Goal: Task Accomplishment & Management: Manage account settings

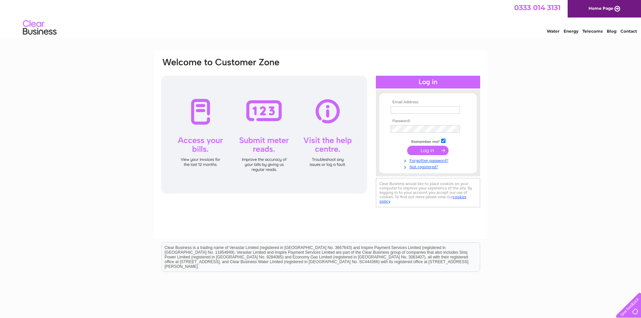
type input "elaine@tennanttransport.co.uk"
click at [426, 152] on input "submit" at bounding box center [427, 150] width 41 height 9
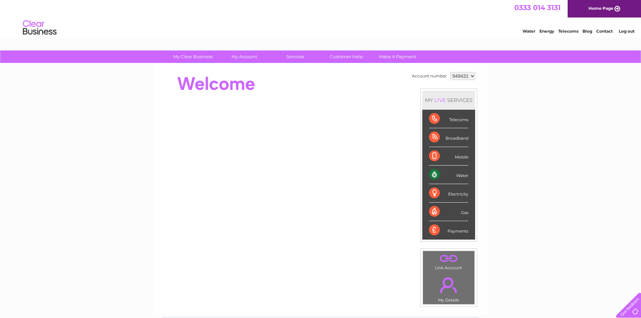
click at [455, 174] on div "Water" at bounding box center [448, 175] width 39 height 19
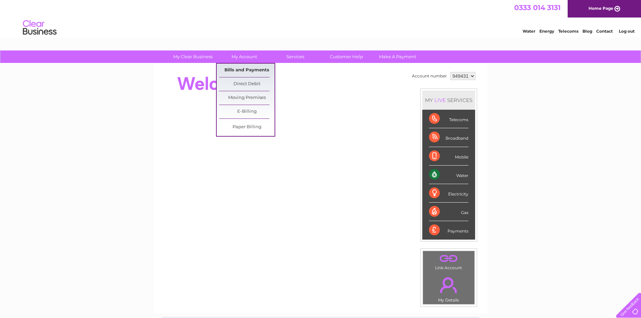
click at [243, 68] on link "Bills and Payments" at bounding box center [247, 70] width 56 height 13
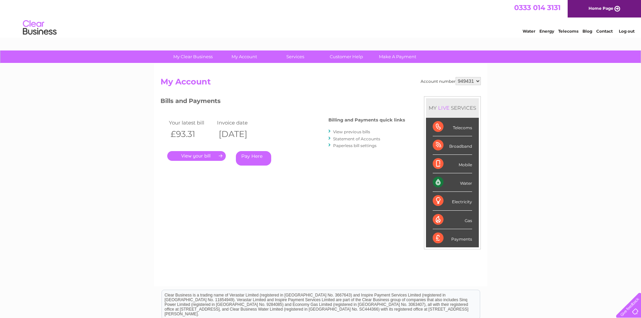
click at [204, 155] on link "." at bounding box center [196, 156] width 59 height 10
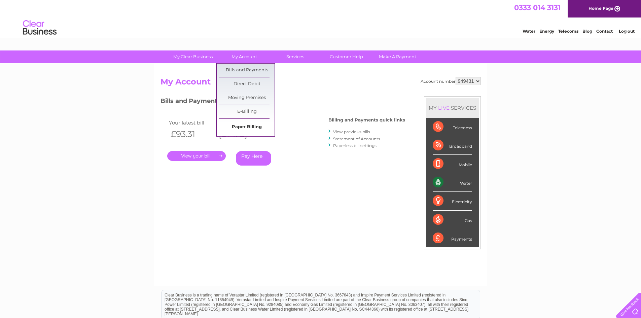
click at [246, 125] on link "Paper Billing" at bounding box center [247, 127] width 56 height 13
click at [251, 111] on link "E-Billing" at bounding box center [247, 111] width 56 height 13
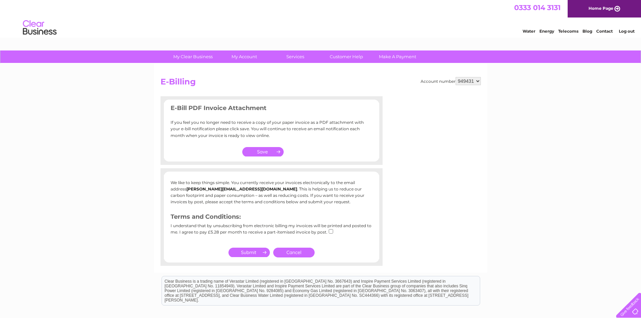
click at [187, 190] on b "graham@tennanttransport.co.uk" at bounding box center [242, 189] width 111 height 5
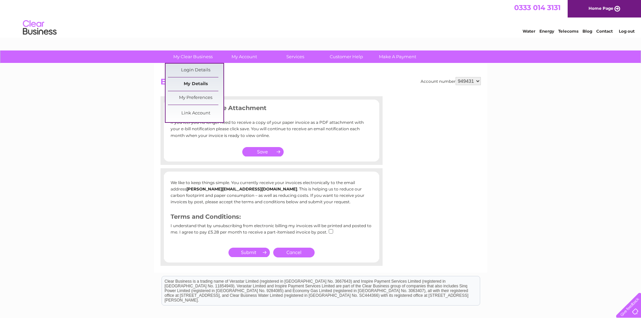
click at [198, 81] on link "My Details" at bounding box center [196, 83] width 56 height 13
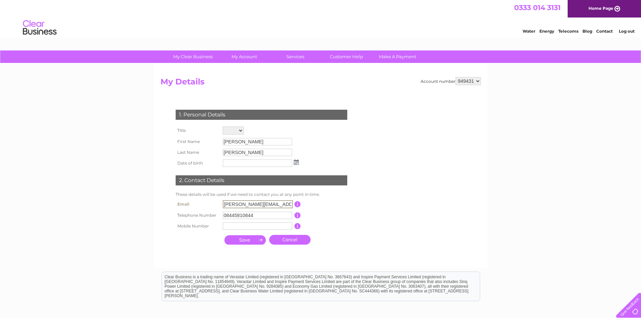
drag, startPoint x: 240, startPoint y: 203, endPoint x: 207, endPoint y: 207, distance: 33.3
click at [209, 201] on tr "Email [PERSON_NAME][EMAIL_ADDRESS][DOMAIN_NAME] This should be a valid email ad…" at bounding box center [264, 204] width 181 height 11
type input "[PERSON_NAME][EMAIL_ADDRESS][DOMAIN_NAME]"
click at [303, 241] on link "Cancel" at bounding box center [289, 239] width 41 height 10
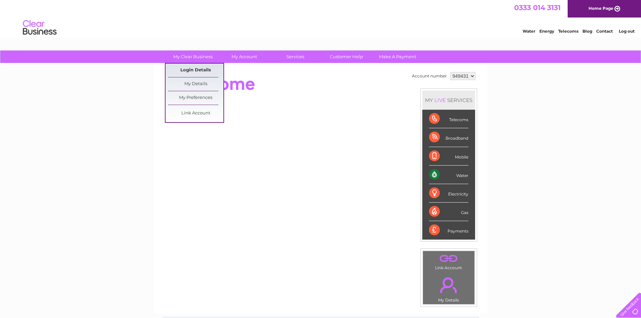
click at [198, 71] on link "Login Details" at bounding box center [196, 70] width 56 height 13
click at [202, 97] on link "My Preferences" at bounding box center [196, 97] width 56 height 13
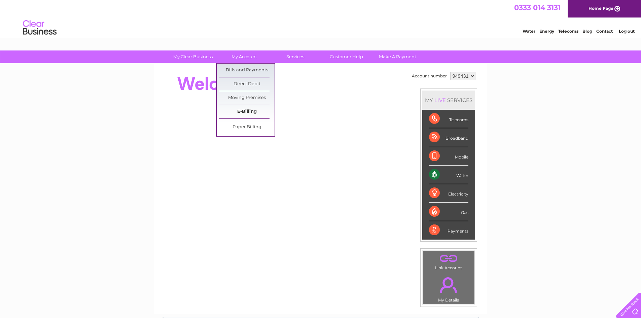
click at [247, 113] on link "E-Billing" at bounding box center [247, 111] width 56 height 13
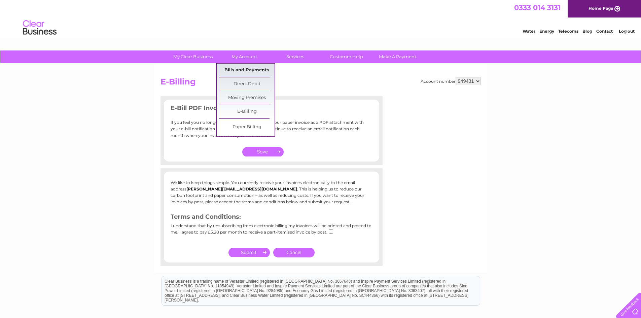
click at [248, 68] on link "Bills and Payments" at bounding box center [247, 70] width 56 height 13
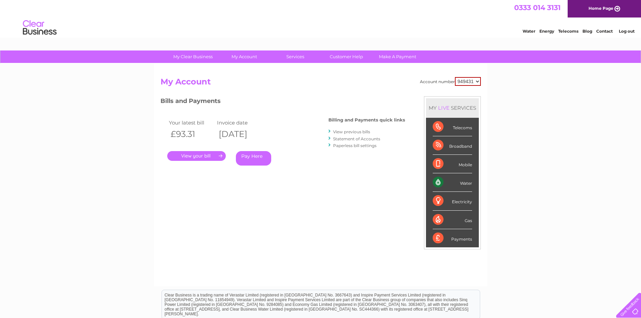
click at [354, 131] on link "View previous bills" at bounding box center [351, 131] width 37 height 5
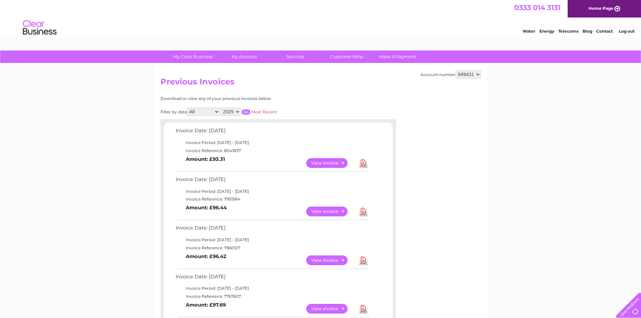
click at [325, 163] on link "View" at bounding box center [330, 163] width 49 height 10
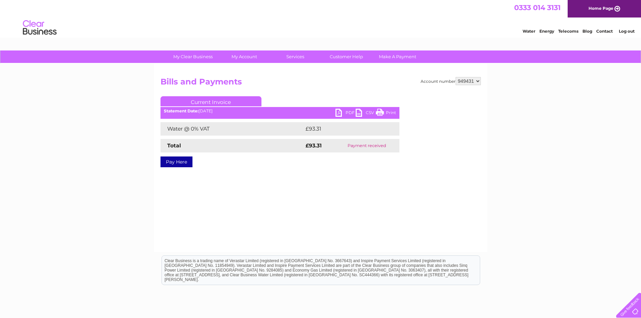
click at [351, 111] on link "PDF" at bounding box center [346, 114] width 20 height 10
click at [627, 32] on link "Log out" at bounding box center [627, 31] width 16 height 5
